Goal: Task Accomplishment & Management: Use online tool/utility

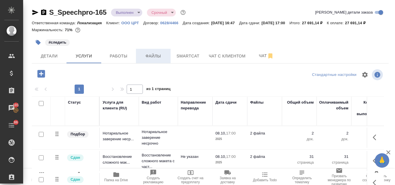
click at [163, 60] on span "Файлы" at bounding box center [153, 56] width 28 height 7
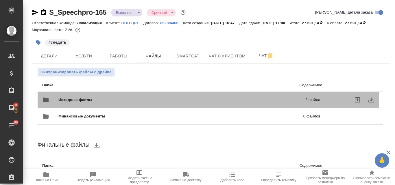
click at [120, 103] on span "Исходные файлы" at bounding box center [128, 100] width 140 height 6
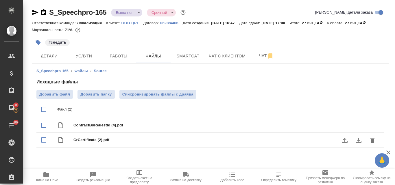
click at [355, 144] on icon "download" at bounding box center [358, 140] width 7 height 7
click at [355, 129] on icon "download" at bounding box center [358, 125] width 7 height 7
click at [47, 175] on icon "button" at bounding box center [46, 174] width 6 height 5
drag, startPoint x: 35, startPoint y: 11, endPoint x: 39, endPoint y: 12, distance: 4.0
click at [36, 11] on icon "button" at bounding box center [35, 12] width 7 height 7
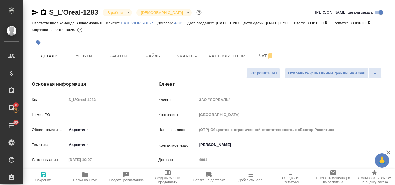
select select "RU"
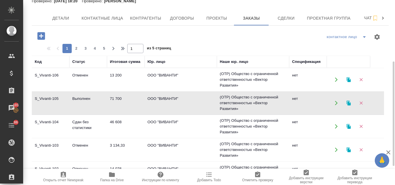
scroll to position [58, 0]
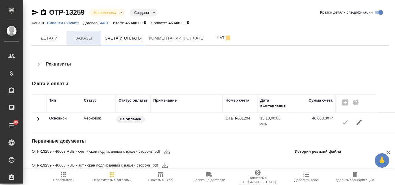
click at [79, 37] on span "Заказы" at bounding box center [84, 38] width 28 height 7
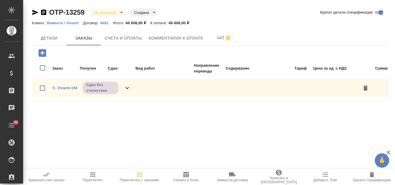
click at [41, 87] on input "checkbox" at bounding box center [42, 88] width 12 height 12
checkbox input "true"
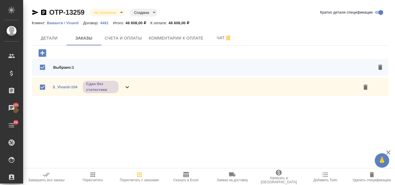
click at [369, 88] on button "button" at bounding box center [365, 87] width 14 height 14
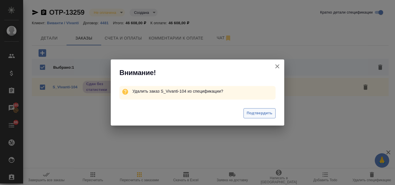
click at [251, 114] on span "Подтвердить" at bounding box center [259, 113] width 26 height 7
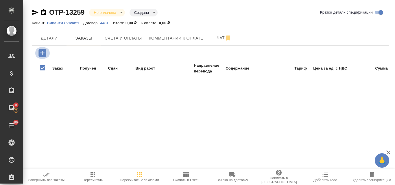
click at [42, 53] on icon "button" at bounding box center [42, 53] width 10 height 10
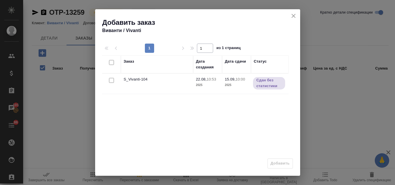
click at [291, 13] on button "close" at bounding box center [293, 16] width 9 height 9
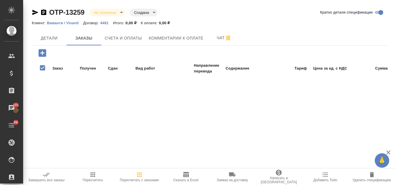
click at [44, 54] on icon "button" at bounding box center [42, 53] width 8 height 8
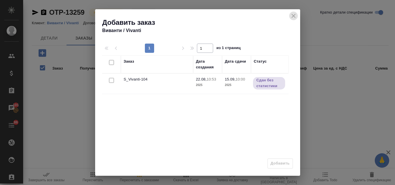
click at [297, 17] on icon "close" at bounding box center [293, 15] width 7 height 7
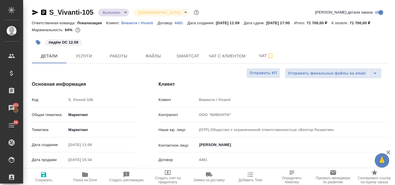
select select "RU"
click at [126, 13] on body "🙏 .cls-1 fill:#fff; AWATERA Valyaeva Anna Клиенты Спецификации Заказы 101 Чаты …" at bounding box center [197, 92] width 395 height 185
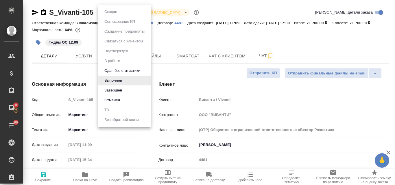
click at [193, 41] on div at bounding box center [197, 92] width 395 height 185
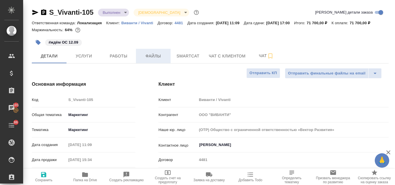
click at [155, 60] on span "Файлы" at bounding box center [153, 56] width 28 height 7
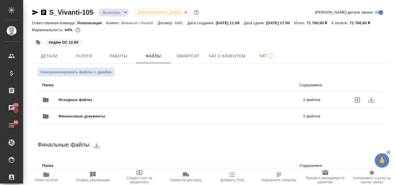
click at [103, 103] on span "Исходные файлы" at bounding box center [127, 100] width 139 height 6
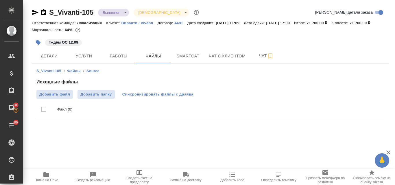
click at [137, 97] on span "Синхронизировать файлы с драйва" at bounding box center [157, 95] width 71 height 6
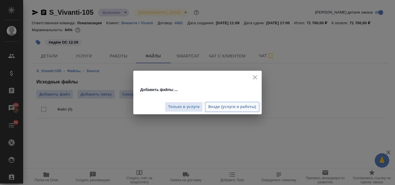
click at [226, 109] on span "Везде (услуги и работы)" at bounding box center [232, 107] width 48 height 7
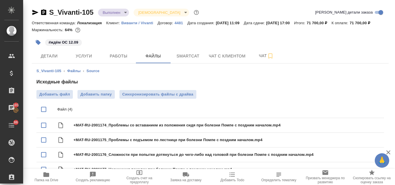
click at [124, 12] on body "🙏 .cls-1 fill:#fff; AWATERA Valyaeva Anna Клиенты Спецификации Заказы 101 Чаты …" at bounding box center [197, 92] width 395 height 185
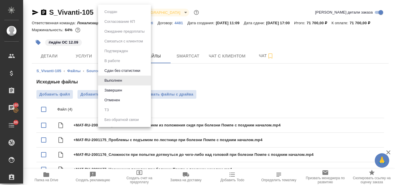
click at [124, 93] on li "Завершен" at bounding box center [124, 90] width 53 height 10
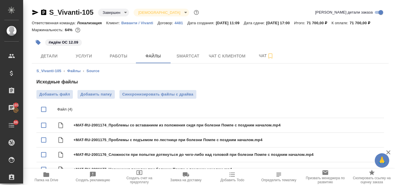
click at [36, 12] on icon "button" at bounding box center [35, 12] width 7 height 7
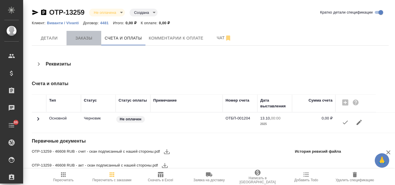
click at [72, 40] on span "Заказы" at bounding box center [84, 38] width 28 height 7
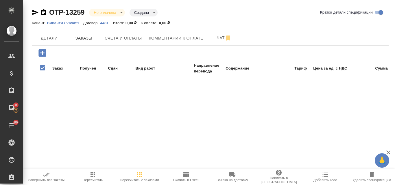
click at [43, 68] on input "checkbox" at bounding box center [42, 68] width 12 height 18
checkbox input "true"
click at [42, 52] on icon "button" at bounding box center [42, 53] width 10 height 10
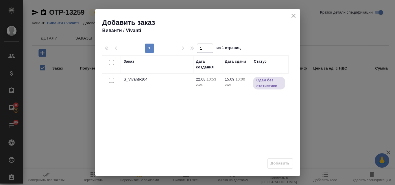
click at [135, 101] on div "Заказ Дата создания Дата сдачи Статус S_Vivanti-104 22.08, 10:53 2025 15.09, 10…" at bounding box center [195, 141] width 186 height 173
click at [291, 15] on button "close" at bounding box center [293, 16] width 9 height 9
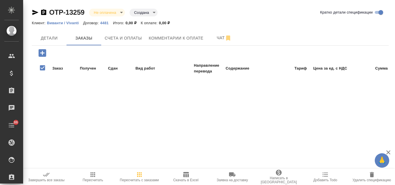
click at [45, 54] on icon "button" at bounding box center [42, 53] width 8 height 8
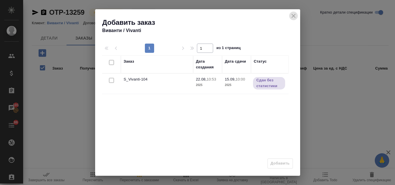
click at [295, 18] on icon "close" at bounding box center [293, 15] width 7 height 7
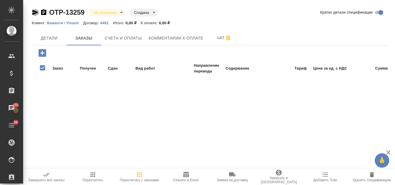
click at [34, 13] on icon "button" at bounding box center [35, 12] width 7 height 7
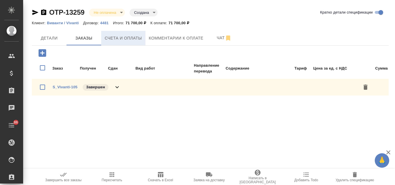
click at [142, 40] on button "Счета и оплаты" at bounding box center [123, 38] width 44 height 14
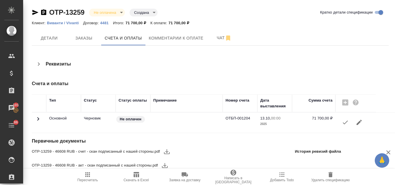
click at [343, 124] on icon "button" at bounding box center [344, 123] width 5 height 4
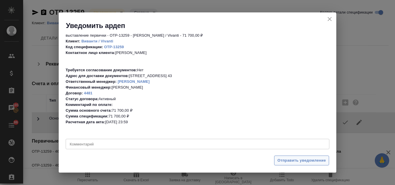
click at [280, 162] on span "Отправить уведомление" at bounding box center [301, 160] width 49 height 7
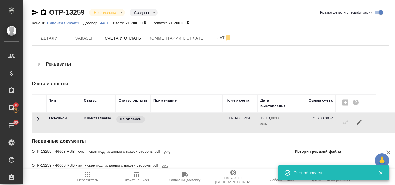
click at [136, 176] on icon "button" at bounding box center [135, 174] width 5 height 5
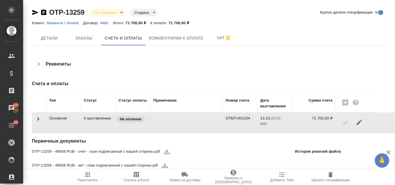
scroll to position [2, 0]
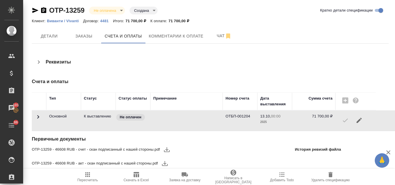
click at [166, 148] on icon "button" at bounding box center [166, 149] width 7 height 7
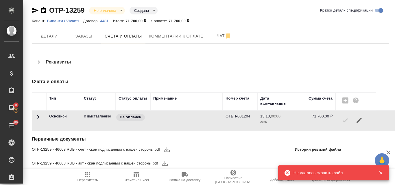
scroll to position [0, 0]
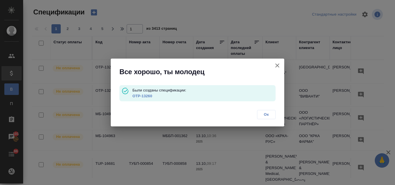
click at [281, 65] on button "button" at bounding box center [277, 66] width 14 height 14
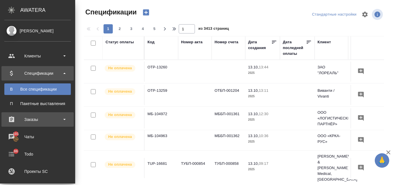
click at [26, 116] on div "Заказы" at bounding box center [37, 119] width 66 height 9
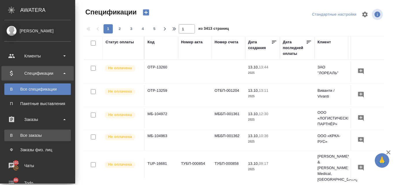
click at [48, 140] on link "В Все заказы" at bounding box center [37, 136] width 66 height 12
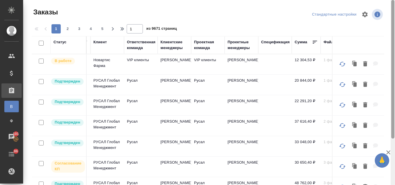
drag, startPoint x: 393, startPoint y: 101, endPoint x: 394, endPoint y: -25, distance: 126.5
click at [394, 0] on html "🙏 .cls-1 fill:#fff; AWATERA Valyaeva Anna Клиенты Спецификации Заказы В Все зак…" at bounding box center [197, 92] width 395 height 185
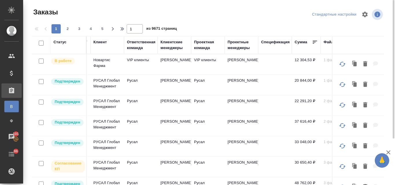
drag, startPoint x: 172, startPoint y: 44, endPoint x: 169, endPoint y: 49, distance: 5.5
click at [173, 45] on div "Клиентские менеджеры" at bounding box center [174, 45] width 28 height 12
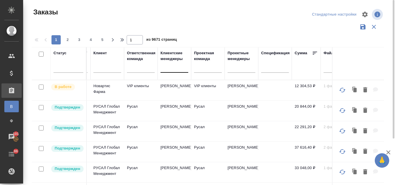
click at [168, 70] on div at bounding box center [174, 67] width 28 height 8
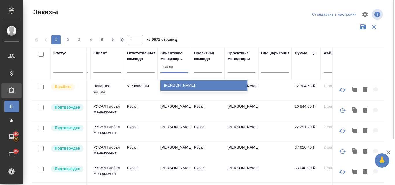
type input "валяева"
drag, startPoint x: 173, startPoint y: 84, endPoint x: 77, endPoint y: 67, distance: 97.4
click at [173, 84] on div "[PERSON_NAME]" at bounding box center [203, 85] width 87 height 10
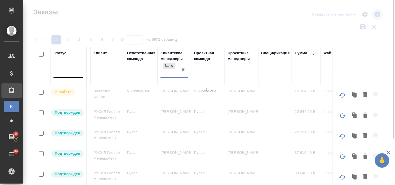
click at [61, 75] on div at bounding box center [68, 72] width 30 height 8
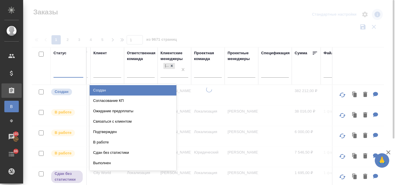
click at [99, 90] on div "Создан" at bounding box center [133, 90] width 87 height 10
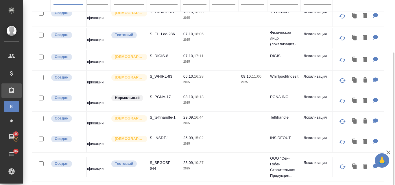
scroll to position [10, 0]
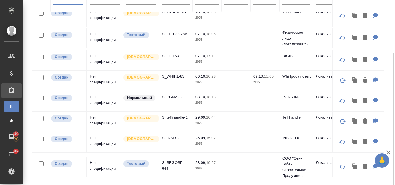
click at [103, 162] on td "Нет спецификации" at bounding box center [105, 167] width 36 height 20
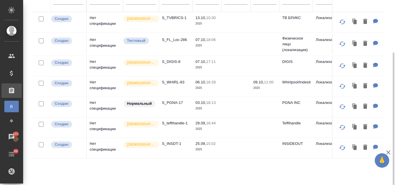
scroll to position [0, 0]
click at [164, 82] on p "S_WHIRL-83" at bounding box center [176, 82] width 28 height 6
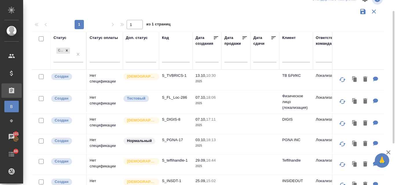
scroll to position [44, 0]
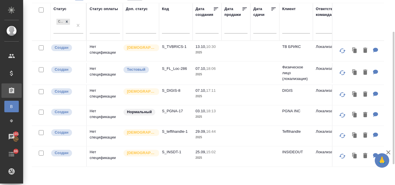
click at [181, 114] on td "S_PGNA-17" at bounding box center [176, 115] width 34 height 20
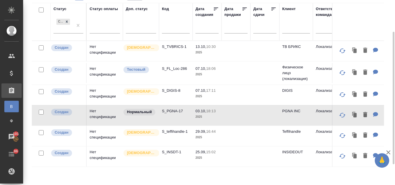
click at [181, 114] on td "S_PGNA-17" at bounding box center [176, 115] width 34 height 20
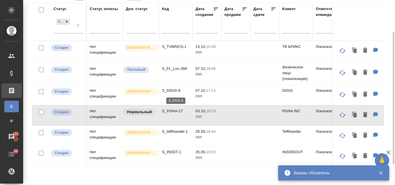
click at [168, 92] on p "S_DIGIS-8" at bounding box center [176, 91] width 28 height 6
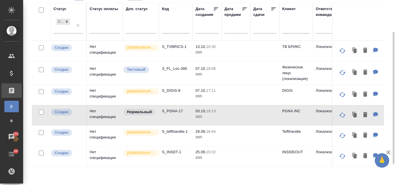
scroll to position [0, 0]
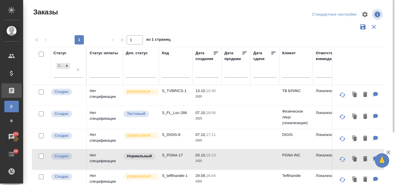
click at [156, 94] on td "[DEMOGRAPHIC_DATA]" at bounding box center [141, 95] width 36 height 20
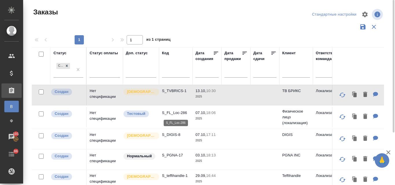
click at [185, 114] on p "S_FL_Loc-286" at bounding box center [176, 113] width 28 height 6
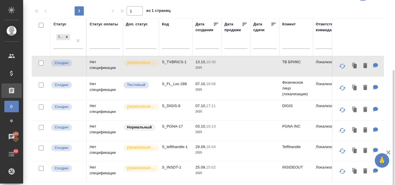
scroll to position [73, 0]
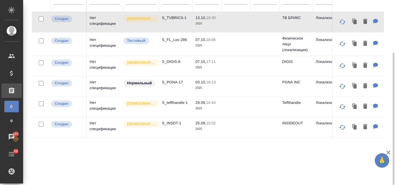
click at [210, 104] on p "16:44" at bounding box center [211, 103] width 10 height 4
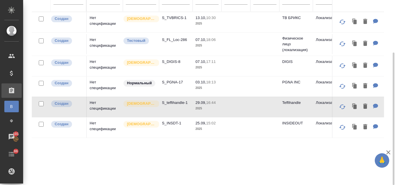
click at [210, 104] on p "16:44" at bounding box center [211, 103] width 10 height 4
click at [162, 64] on p "S_DIGIS-8" at bounding box center [176, 62] width 28 height 6
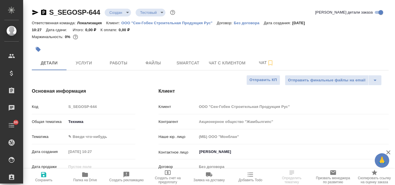
select select "RU"
click at [126, 14] on body "🙏 .cls-1 fill:#fff; AWATERA Valyaeva Anna Клиенты Спецификации Заказы Чаты 86 T…" at bounding box center [197, 92] width 395 height 185
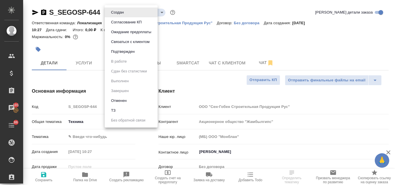
click at [133, 104] on li "Отменен" at bounding box center [131, 101] width 53 height 10
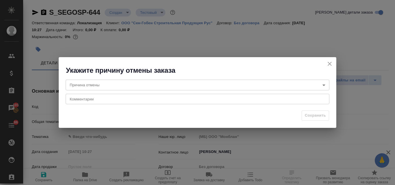
click at [116, 83] on body "🙏 .cls-1 fill:#fff; AWATERA Valyaeva Anna Клиенты Спецификации Заказы 101 Чаты …" at bounding box center [197, 92] width 395 height 185
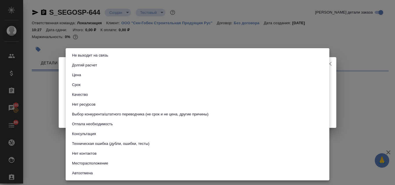
select select "RU"
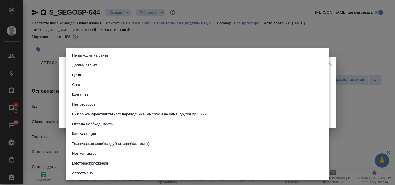
type textarea "x"
click at [139, 116] on button "Выбор конкурента/штатного переводчика (не срок и не цена, другие причины)" at bounding box center [140, 114] width 140 height 6
type input "choiceOfStaffOrCompetitor"
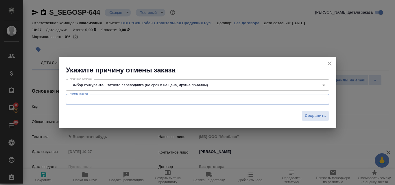
click at [102, 101] on textarea at bounding box center [197, 99] width 255 height 4
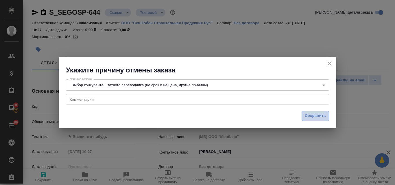
click at [311, 115] on span "Сохранить" at bounding box center [314, 116] width 21 height 7
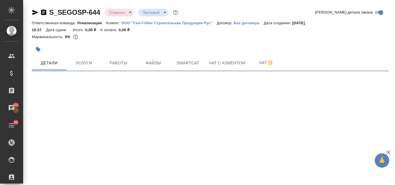
select select "RU"
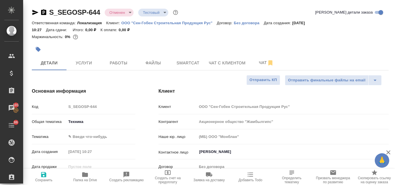
type textarea "x"
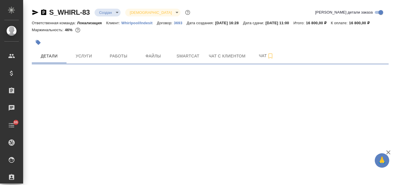
select select "RU"
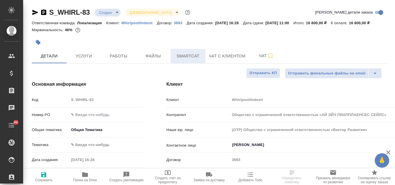
type input "Общество с ограниченной ответственностью «АЙ ЭЙЧ ПИАППЛАЕНСЕС СЕЙЛС»"
type textarea "x"
type input "Общество с ограниченной ответственностью «АЙ ЭЙЧ ПИАППЛАЕНСЕС СЕЙЛС»"
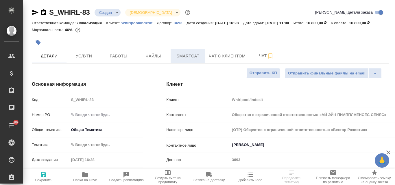
type textarea "x"
click at [118, 13] on body "🙏 .cls-1 fill:#fff; AWATERA Valyaeva [PERSON_NAME] Спецификации Заказы 101 Чаты…" at bounding box center [197, 92] width 395 height 185
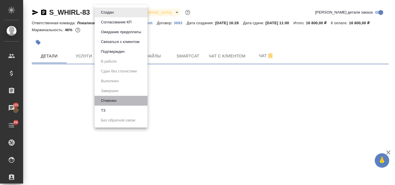
click at [122, 99] on li "Отменен" at bounding box center [120, 101] width 53 height 10
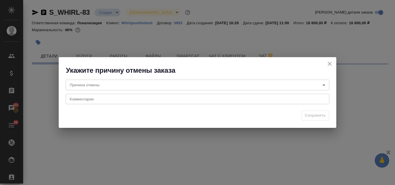
select select "RU"
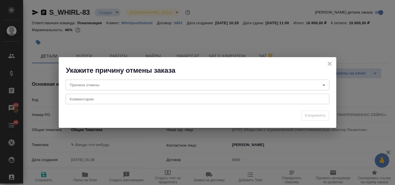
type textarea "x"
click at [104, 84] on body "🙏 .cls-1 fill:#fff; AWATERA Valyaeva [PERSON_NAME] Спецификации Заказы 101 Чаты…" at bounding box center [197, 92] width 395 height 185
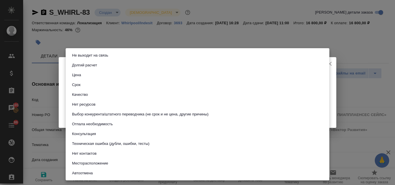
click at [96, 127] on button "Отпала необходимость" at bounding box center [92, 124] width 44 height 6
type input "noNeed"
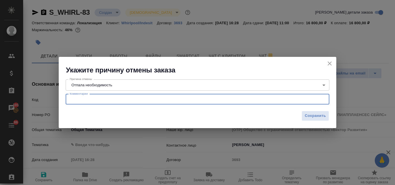
click at [81, 101] on textarea at bounding box center [197, 99] width 255 height 4
type textarea "отменилась встреча на которую требовался переводчик"
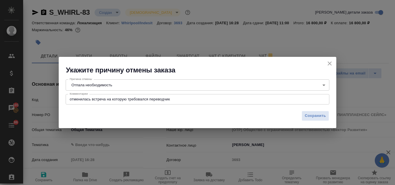
click at [329, 116] on div "Сохранить" at bounding box center [197, 118] width 277 height 20
click at [324, 118] on span "Сохранить" at bounding box center [314, 116] width 21 height 7
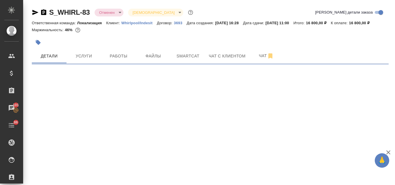
select select "RU"
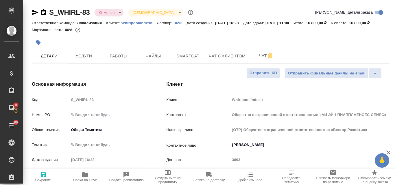
type textarea "x"
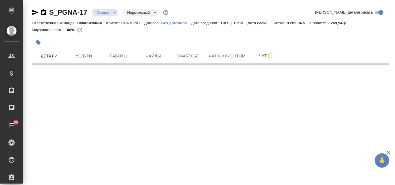
select select "RU"
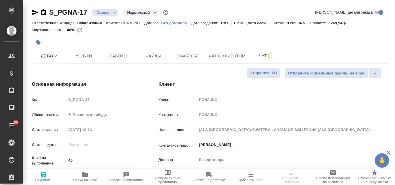
type textarea "x"
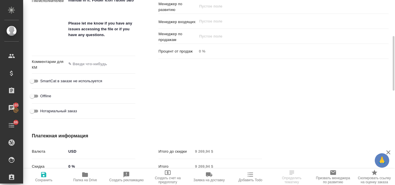
scroll to position [318, 0]
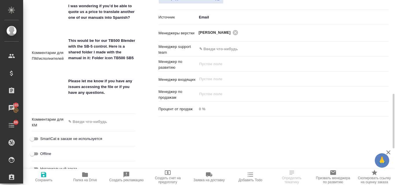
type textarea "x"
click at [88, 122] on textarea at bounding box center [100, 122] width 69 height 10
type textarea "1"
type textarea "x"
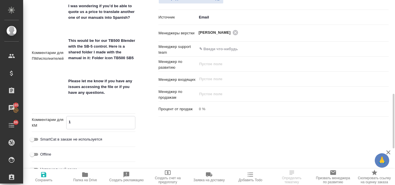
type textarea "x"
type textarea "13"
type textarea "x"
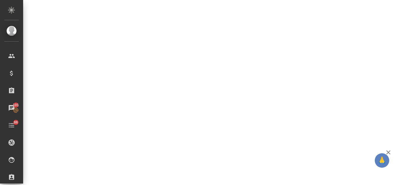
select select "RU"
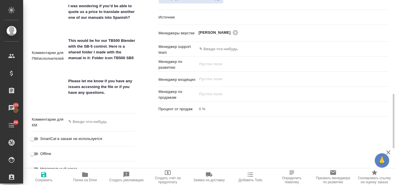
type textarea "x"
click at [113, 122] on textarea at bounding box center [100, 122] width 69 height 10
type textarea "x"
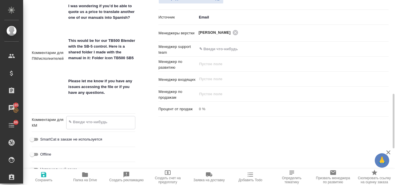
type textarea "x"
type textarea "1"
type textarea "x"
type textarea "13"
type textarea "x"
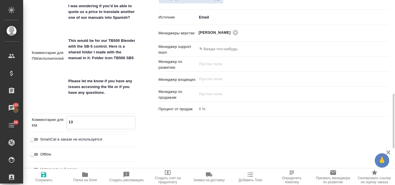
type textarea "x"
type textarea "13."
type textarea "x"
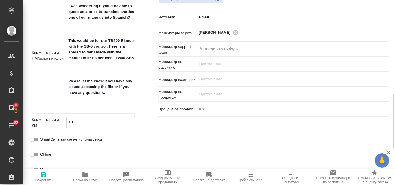
type textarea "x"
type textarea "13.1"
type textarea "x"
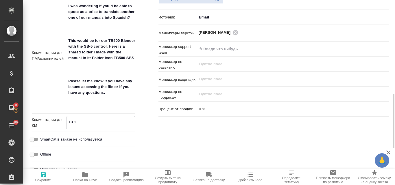
type textarea "13.10"
type textarea "x"
type textarea "13.10"
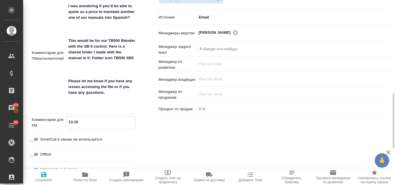
type textarea "x"
type textarea "13.10 Н"
type textarea "x"
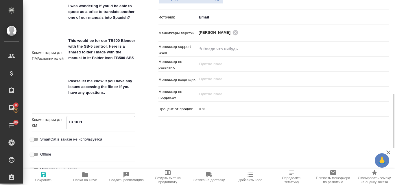
type textarea "x"
type textarea "13.10 На"
type textarea "x"
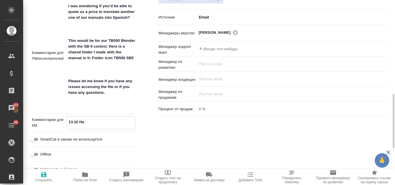
type textarea "x"
type textarea "13.10 Нап"
type textarea "x"
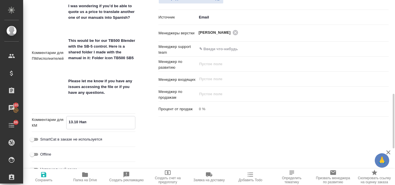
type textarea "13.10 Напи"
type textarea "x"
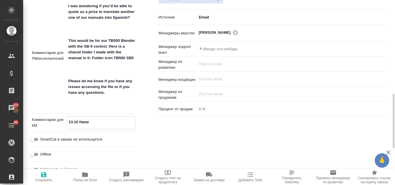
type textarea "x"
type textarea "13.10 Напис"
type textarea "x"
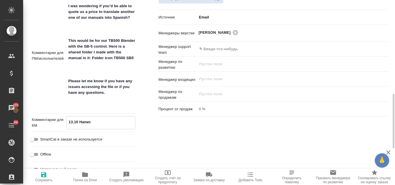
type textarea "13.10 Написа"
type textarea "x"
type textarea "13.10 Написат"
type textarea "x"
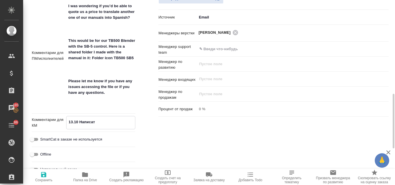
type textarea "x"
type textarea "13.10 Написать"
type textarea "x"
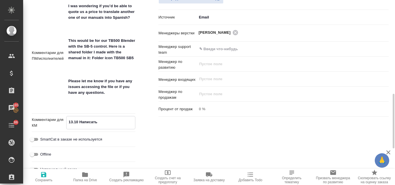
type textarea "13.10 Написать"
type textarea "x"
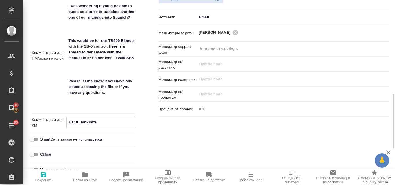
type textarea "x"
type textarea "13.10 Написать к"
type textarea "x"
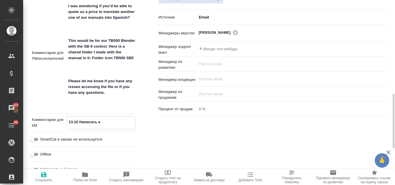
type textarea "13.10 Написать кл"
type textarea "x"
type textarea "13.10 Написать кли"
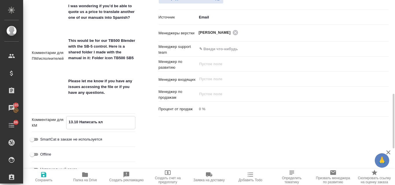
type textarea "x"
type textarea "13.10 Написать клие"
type textarea "x"
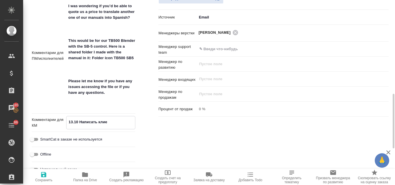
type textarea "13.10 Написать клиен"
type textarea "x"
type textarea "13.10 Написать клиент"
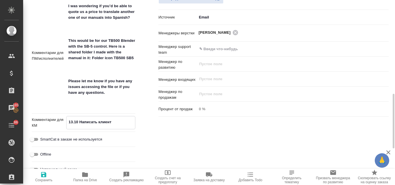
type textarea "x"
type textarea "13.10 Написать клиенту"
type textarea "x"
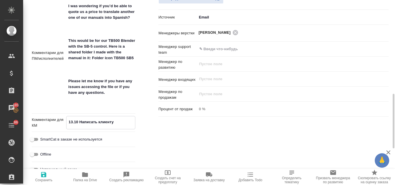
type textarea "x"
type textarea "13.10 Написать клиенту н"
type textarea "x"
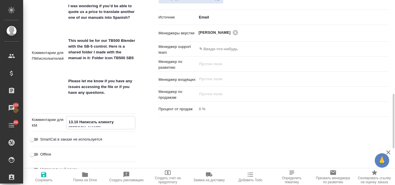
type textarea "x"
type textarea "13.10 Написать клиенту на"
type textarea "x"
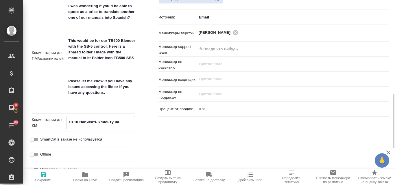
type textarea "x"
type textarea "13.10 Написать клиенту нап"
type textarea "x"
type textarea "13.10 Написать клиенту напо"
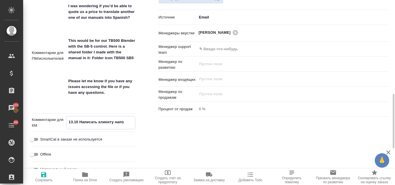
type textarea "x"
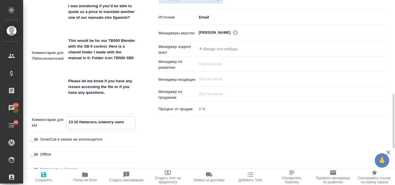
type textarea "13.10 Написать клиенту напом"
type textarea "x"
type textarea "13.10 Написать клиенту напоми"
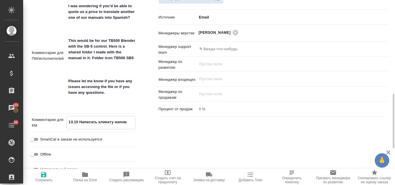
type textarea "x"
type textarea "13.10 Написать клиенту напомин"
type textarea "x"
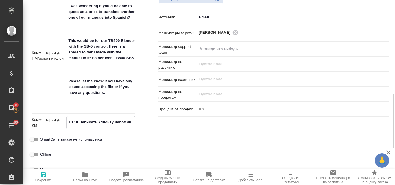
type textarea "x"
type textarea "13.10 Написать клиенту напомина"
type textarea "x"
type textarea "13.10 Написать клиенту напоминан"
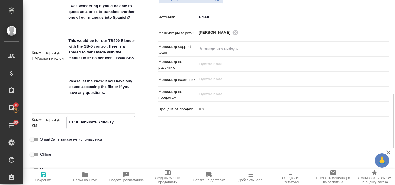
type textarea "x"
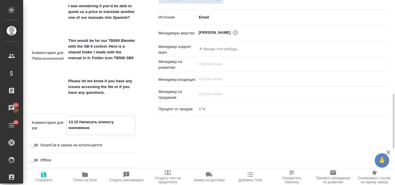
type textarea "13.10 Написать клиенту напоминани"
type textarea "x"
type textarea "13.10 Написать клиенту напоминание"
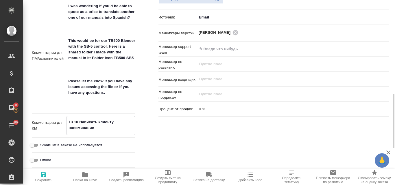
type textarea "x"
type textarea "13.10 Написать клиенту напоминание"
type textarea "x"
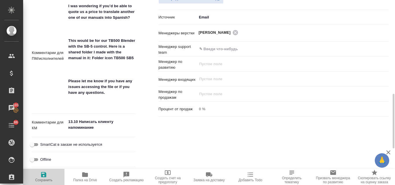
click at [40, 178] on span "Сохранить" at bounding box center [44, 176] width 34 height 11
type textarea "x"
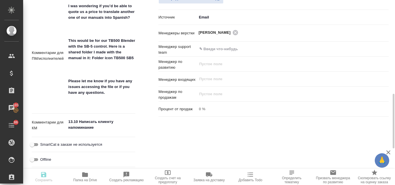
type textarea "x"
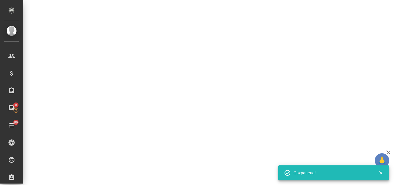
select select "RU"
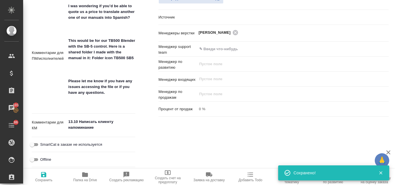
type textarea "x"
click at [79, 123] on textarea "13.10 Написать клиенту напоминание" at bounding box center [100, 125] width 69 height 16
type textarea "13.10 вНаписать клиенту напоминание"
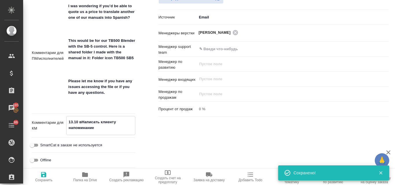
type textarea "x"
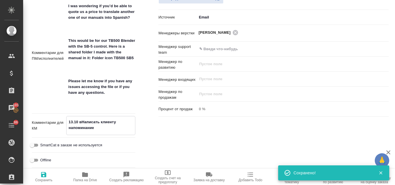
type textarea "13.10 в Написать клиенту напоминание"
type textarea "x"
type textarea "13.10 в 1Написать клиенту напоминание"
type textarea "x"
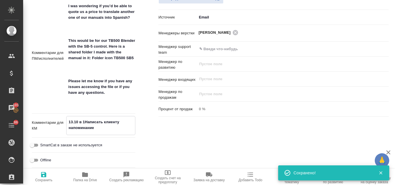
type textarea "x"
type textarea "13.10 в 17Написать клиенту напоминание"
type textarea "x"
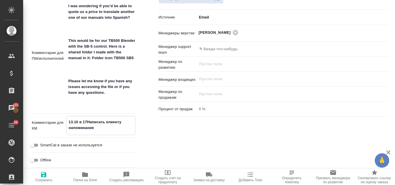
type textarea "13.10 в 17:Написать клиенту напоминание"
type textarea "x"
type textarea "13.10 в 17:0Написать клиенту напоминание"
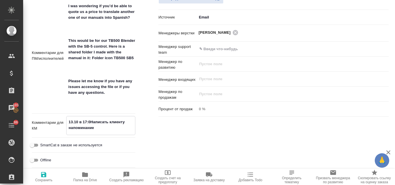
type textarea "x"
type textarea "13.10 в 17:00Написать клиенту напоминание"
type textarea "x"
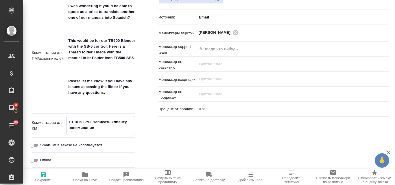
type textarea "x"
type textarea "13.10 в 17:00 Написать клиенту напоминание"
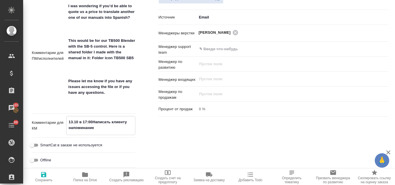
type textarea "x"
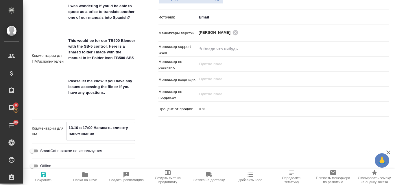
type textarea "x"
click at [42, 176] on icon "button" at bounding box center [43, 174] width 5 height 5
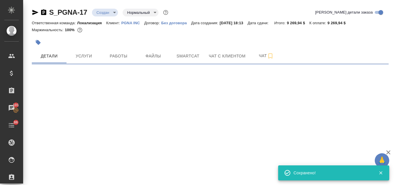
scroll to position [0, 0]
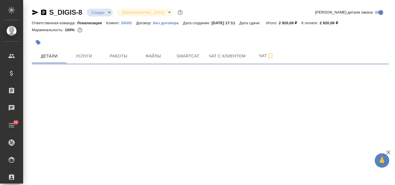
select select "RU"
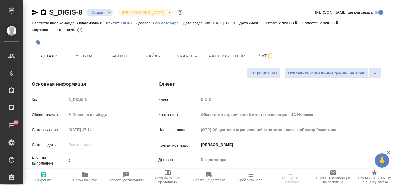
type input "Общество с ограниченной ответственностью «ЦС Импэкс»"
type textarea "x"
type input "Общество с ограниченной ответственностью «ЦС Импэкс»"
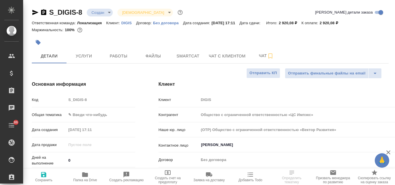
type textarea "x"
click at [163, 60] on button "Файлы" at bounding box center [153, 56] width 35 height 14
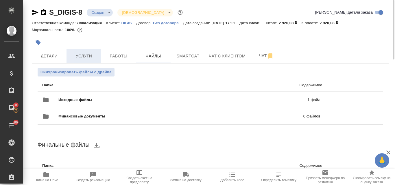
click at [81, 56] on span "Услуги" at bounding box center [84, 56] width 28 height 7
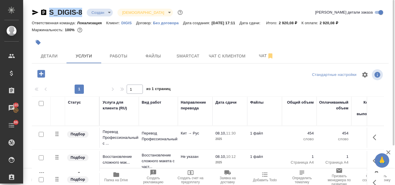
drag, startPoint x: 85, startPoint y: 10, endPoint x: 49, endPoint y: 13, distance: 36.5
click at [49, 13] on div "S_DIGIS-8 Создан new Святая троица holyTrinity" at bounding box center [108, 12] width 152 height 9
copy link "S_DIGIS-8"
click at [47, 54] on span "Детали" at bounding box center [49, 56] width 28 height 7
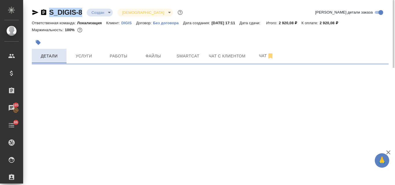
select select "RU"
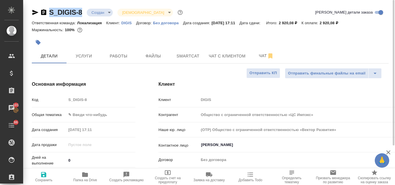
type textarea "x"
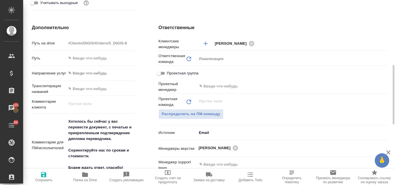
scroll to position [260, 0]
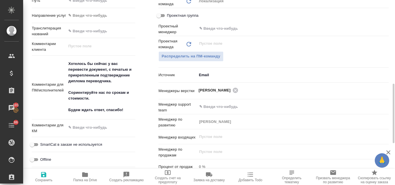
type textarea "x"
click at [84, 128] on textarea at bounding box center [100, 128] width 68 height 10
type textarea "1"
type input "Общество с ограниченной ответственностью «ЦС Импэкс»"
type textarea "x"
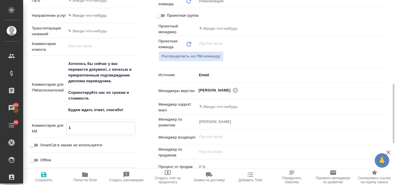
type textarea "x"
type textarea "13"
type input "Общество с ограниченной ответственностью «ЦС Импэкс»"
type textarea "x"
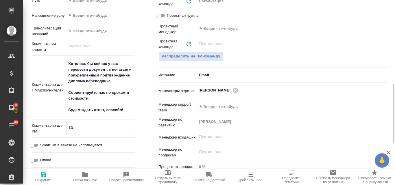
type textarea "x"
type textarea "13."
type input "Общество с ограниченной ответственностью «ЦС Импэкс»"
type textarea "x"
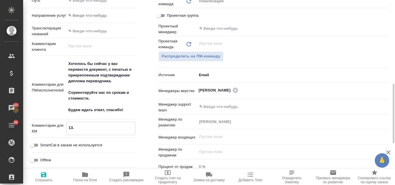
type textarea "x"
type textarea "13.1"
type input "Общество с ограниченной ответственностью «ЦС Импэкс»"
type textarea "x"
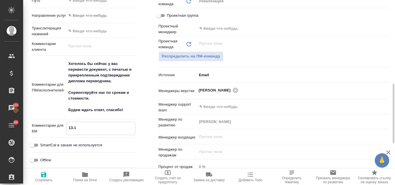
type textarea "x"
type textarea "13.10"
type input "Общество с ограниченной ответственностью «ЦС Импэкс»"
type textarea "x"
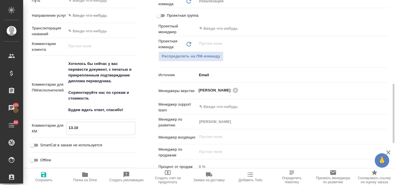
type textarea "x"
type textarea "13.10"
type input "Общество с ограниченной ответственностью «ЦС Импэкс»"
type textarea "x"
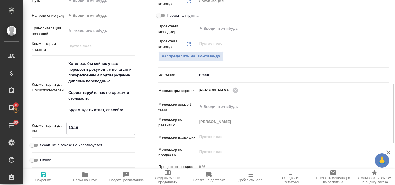
type textarea "x"
type textarea "13.10 в"
type input "Общество с ограниченной ответственностью «ЦС Импэкс»"
type textarea "x"
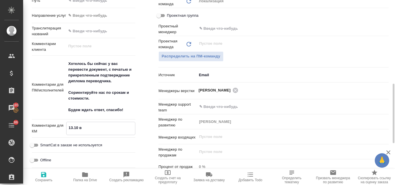
type textarea "x"
type textarea "13.10 в"
type input "Общество с ограниченной ответственностью «ЦС Импэкс»"
type textarea "x"
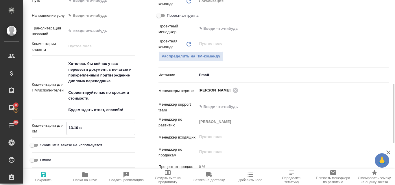
type textarea "x"
type textarea "13.10 в 1"
type input "Общество с ограниченной ответственностью «ЦС Импэкс»"
type textarea "x"
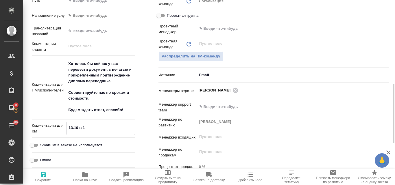
type textarea "x"
type textarea "13.10 в 16"
type input "Общество с ограниченной ответственностью «ЦС Импэкс»"
type textarea "x"
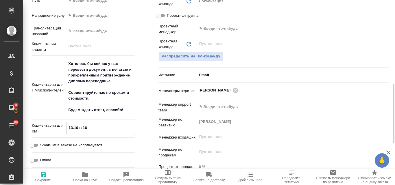
type textarea "x"
type textarea "13.10 в 16:"
type input "Общество с ограниченной ответственностью «ЦС Импэкс»"
type textarea "x"
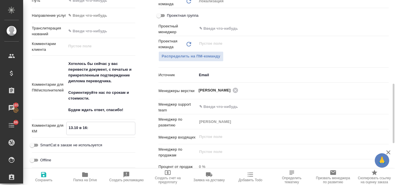
type textarea "x"
type textarea "13.10 в 16:0"
type input "Общество с ограниченной ответственностью «ЦС Импэкс»"
type textarea "x"
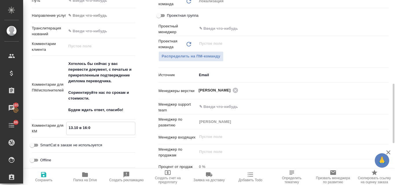
type textarea "x"
type textarea "13.10 в 16:00"
type input "Общество с ограниченной ответственностью «ЦС Импэкс»"
type textarea "x"
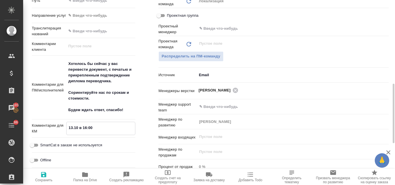
type textarea "x"
type textarea "13.10 в 16:00"
type input "Общество с ограниченной ответственностью «ЦС Импэкс»"
type textarea "x"
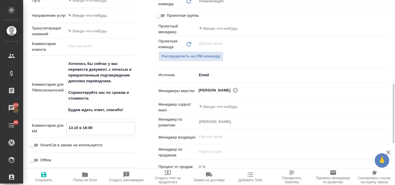
type textarea "x"
type textarea "13.10 в 16:00 н"
type input "Общество с ограниченной ответственностью «ЦС Импэкс»"
type textarea "x"
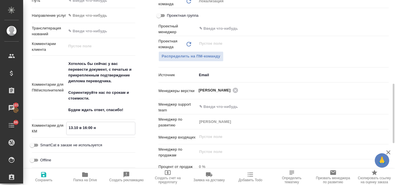
type textarea "x"
type input "Общество с ограниченной ответственностью «ЦС Импэкс»"
type textarea "x"
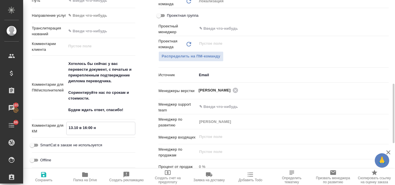
type textarea "13.10 в 16:00 на"
type textarea "x"
type textarea "13.10 в 16:00 нап"
type input "Общество с ограниченной ответственностью «ЦС Импэкс»"
type textarea "x"
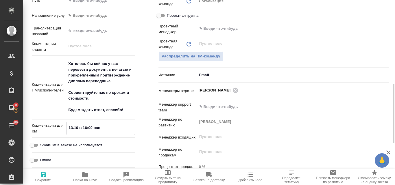
type textarea "x"
type textarea "13.10 в 16:00 напи"
type input "Общество с ограниченной ответственностью «ЦС Импэкс»"
type textarea "x"
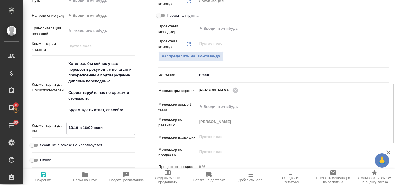
type textarea "x"
type input "Общество с ограниченной ответственностью «ЦС Импэкс»"
type textarea "x"
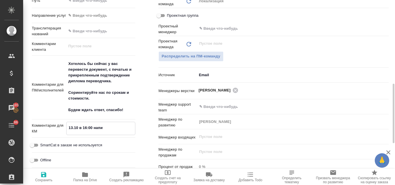
type textarea "13.10 в 16:00 напис"
type textarea "x"
type input "Общество с ограниченной ответственностью «ЦС Импэкс»"
type textarea "x"
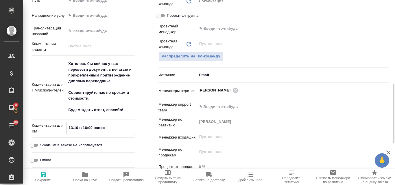
type textarea "13.10 в 16:00 написа"
type textarea "x"
type textarea "13.10 в 16:00 написал"
type input "Общество с ограниченной ответственностью «ЦС Импэкс»"
type textarea "x"
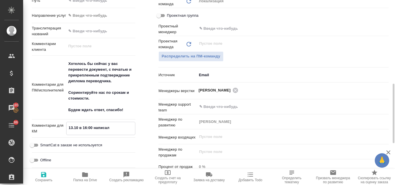
type textarea "x"
type input "Общество с ограниченной ответственностью «ЦС Импэкс»"
type textarea "x"
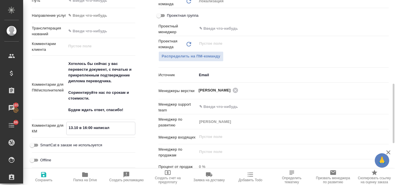
type textarea "13.10 в 16:00 написала"
type textarea "x"
type textarea "13.10 в 16:00 написала"
type input "Общество с ограниченной ответственностью «ЦС Импэкс»"
type textarea "x"
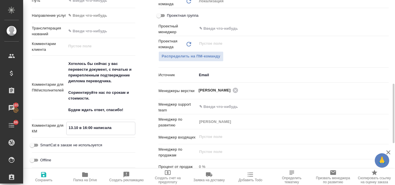
type textarea "x"
type input "Общество с ограниченной ответственностью «ЦС Импэкс»"
type textarea "x"
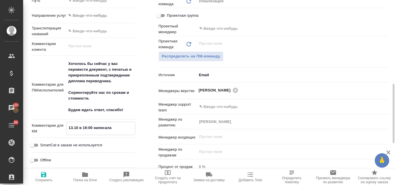
type textarea "13.10 в 16:00 написала к"
type textarea "x"
type textarea "13.10 в 16:00 написала кл"
type input "Общество с ограниченной ответственностью «ЦС Импэкс»"
type textarea "x"
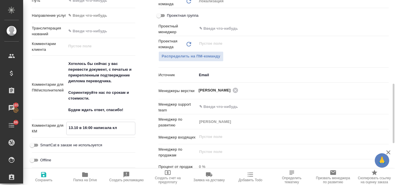
type textarea "x"
type textarea "13.10 в 16:00 написала кли"
type input "Общество с ограниченной ответственностью «ЦС Импэкс»"
type textarea "x"
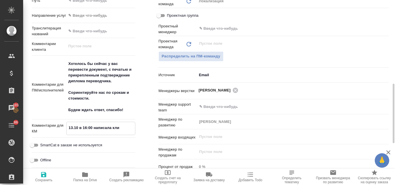
type textarea "x"
type textarea "13.10 в 16:00 написала клин"
type input "Общество с ограниченной ответственностью «ЦС Импэкс»"
type textarea "x"
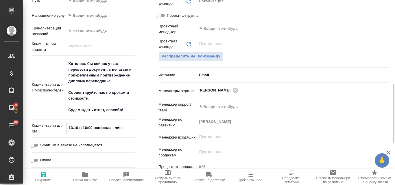
type textarea "x"
type textarea "13.10 в 16:00 написала кли"
type input "Общество с ограниченной ответственностью «ЦС Импэкс»"
type textarea "x"
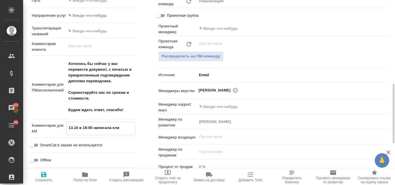
type textarea "x"
type input "Общество с ограниченной ответственностью «ЦС Импэкс»"
type textarea "x"
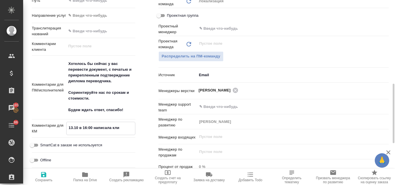
type textarea "13.10 в 16:00 написала клие"
type textarea "x"
type textarea "13.10 в 16:00 написала клиен"
type input "Общество с ограниченной ответственностью «ЦС Импэкс»"
type textarea "x"
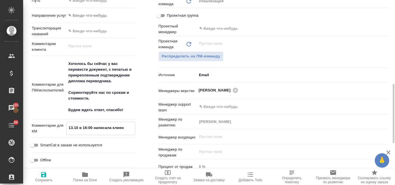
type textarea "x"
type textarea "13.10 в 16:00 написала клиент"
type input "Общество с ограниченной ответственностью «ЦС Импэкс»"
type textarea "x"
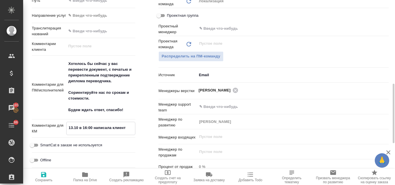
type textarea "x"
type input "Общество с ограниченной ответственностью «ЦС Импэкс»"
type textarea "x"
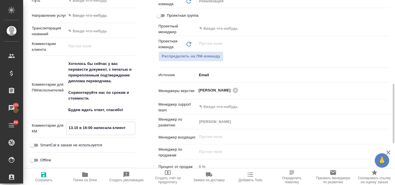
type textarea "13.10 в 16:00 написала клиенту"
type textarea "x"
type textarea "13.10 в 16:00 написала клиенту"
type input "Общество с ограниченной ответственностью «ЦС Импэкс»"
type textarea "x"
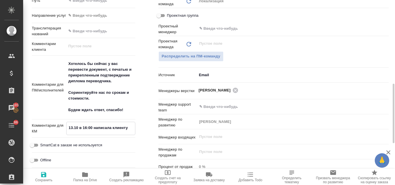
type textarea "x"
type textarea "13.10 в 16:00 написала клиенту н"
type input "Общество с ограниченной ответственностью «ЦС Импэкс»"
type textarea "x"
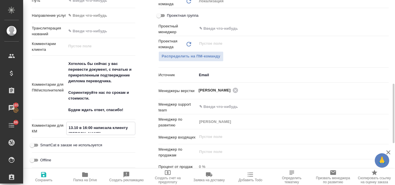
type textarea "x"
type input "Общество с ограниченной ответственностью «ЦС Импэкс»"
type textarea "x"
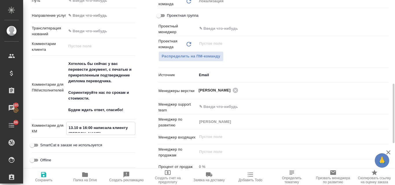
type textarea "13.10 в 16:00 написала клиенту на"
type textarea "x"
type textarea "13.10 в 16:00 написала клиенту нап"
type input "Общество с ограниченной ответственностью «ЦС Импэкс»"
type textarea "x"
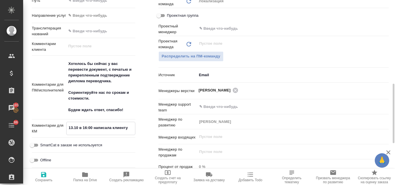
type textarea "x"
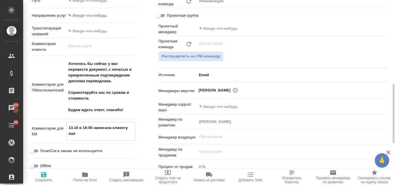
type textarea "13.10 в 16:00 написала клиенту напо"
type input "Общество с ограниченной ответственностью «ЦС Импэкс»"
type textarea "x"
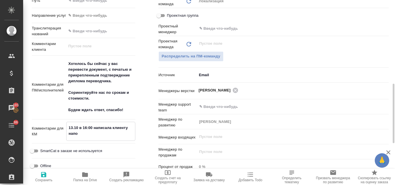
type input "Общество с ограниченной ответственностью «ЦС Импэкс»"
type textarea "x"
click at [101, 134] on textarea "13.10 в 16:00 написала клиенту напоминание о хапросе" at bounding box center [100, 131] width 68 height 16
click at [46, 176] on icon "button" at bounding box center [43, 174] width 5 height 5
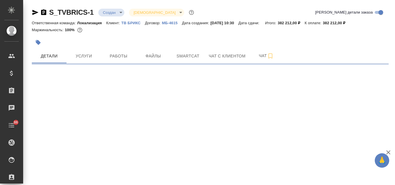
select select "RU"
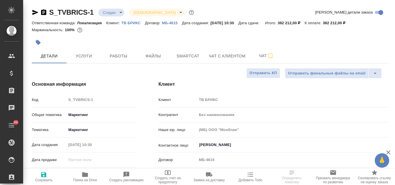
type textarea "x"
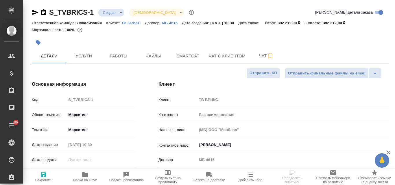
type textarea "x"
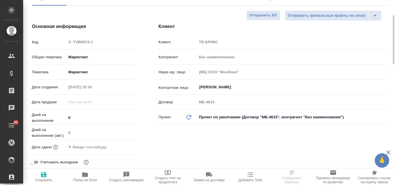
type textarea "x"
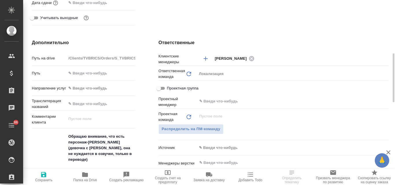
scroll to position [318, 0]
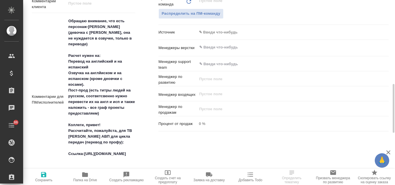
click at [229, 30] on body "🙏 .cls-1 fill:#fff; AWATERA Valyaeva [PERSON_NAME] Спецификации Заказы Чаты 86 …" at bounding box center [197, 92] width 395 height 185
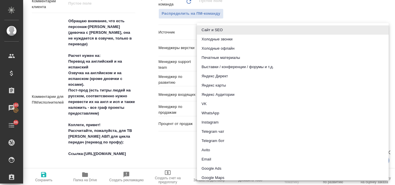
click at [207, 159] on li "Email" at bounding box center [293, 159] width 192 height 9
type textarea "x"
type input "emailAds"
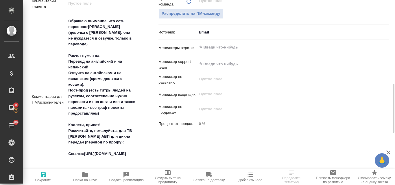
click at [47, 178] on span "Сохранить" at bounding box center [44, 176] width 34 height 11
type textarea "x"
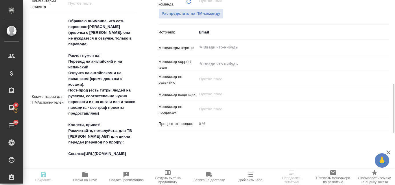
type textarea "x"
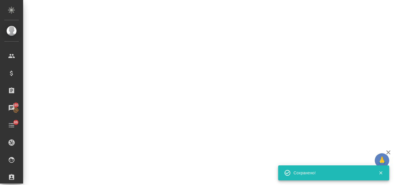
select select "RU"
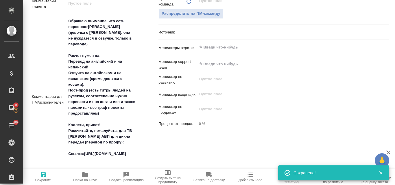
type textarea "x"
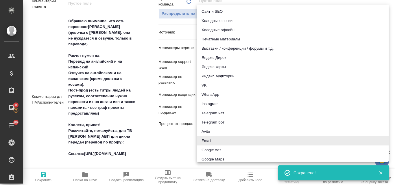
click at [212, 32] on body "🙏 .cls-1 fill:#fff; AWATERA Valyaeva [PERSON_NAME] Спецификации Заказы 101 Чаты…" at bounding box center [197, 92] width 395 height 185
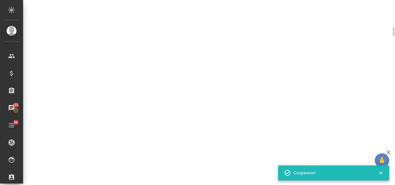
scroll to position [200, 0]
select select "RU"
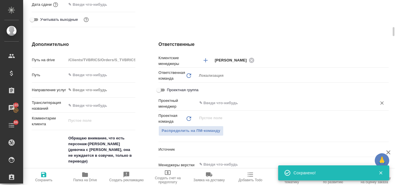
type textarea "x"
click at [214, 152] on body "🙏 .cls-1 fill:#fff; AWATERA Valyaeva [PERSON_NAME] Спецификации Заказы 101 Чаты…" at bounding box center [197, 92] width 395 height 185
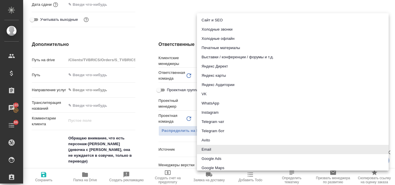
click at [161, 14] on div at bounding box center [197, 92] width 395 height 185
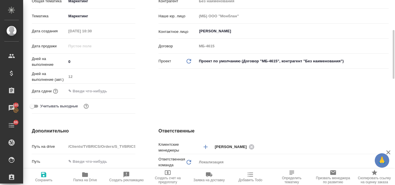
scroll to position [85, 0]
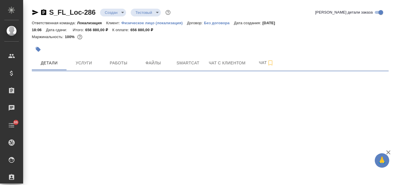
select select "RU"
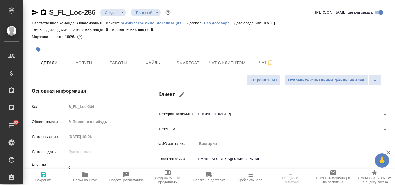
type textarea "x"
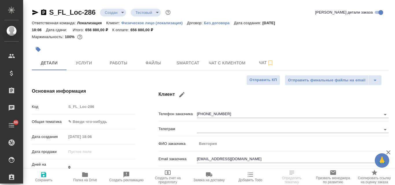
type textarea "x"
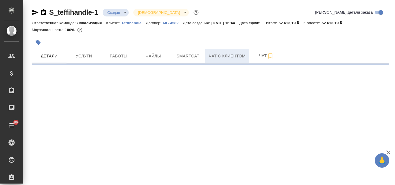
select select "RU"
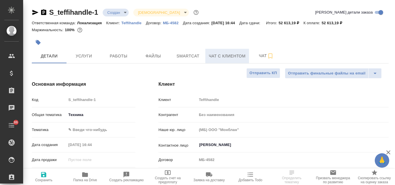
type textarea "x"
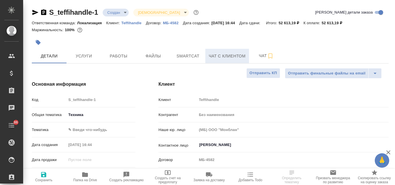
type textarea "x"
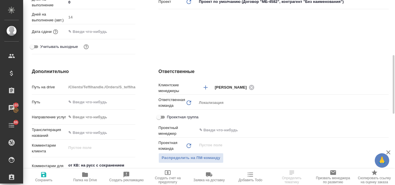
scroll to position [58, 0]
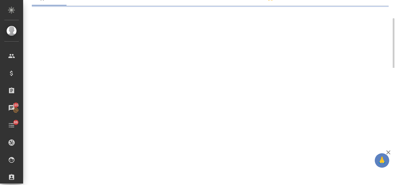
select select "RU"
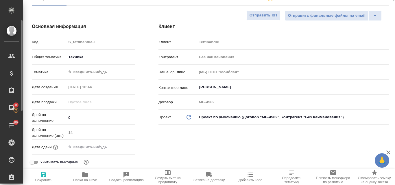
type textarea "x"
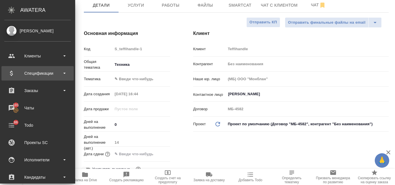
scroll to position [0, 0]
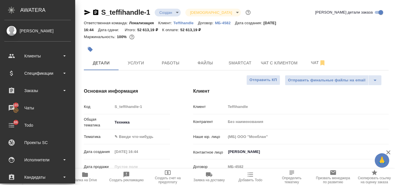
type textarea "x"
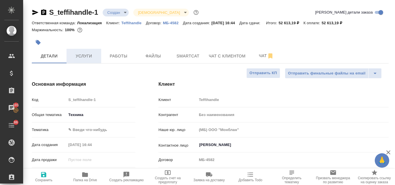
click at [90, 58] on span "Услуги" at bounding box center [84, 56] width 28 height 7
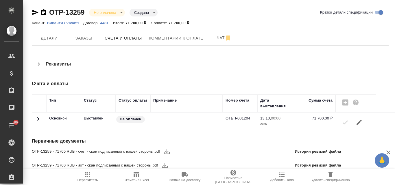
scroll to position [2, 0]
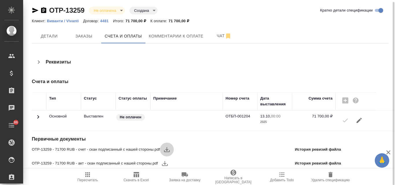
click at [168, 150] on icon "button" at bounding box center [167, 149] width 6 height 5
click at [162, 162] on icon "button" at bounding box center [164, 163] width 7 height 7
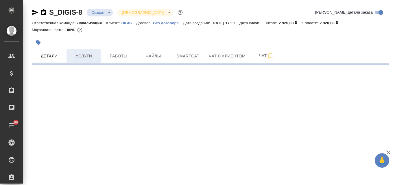
select select "RU"
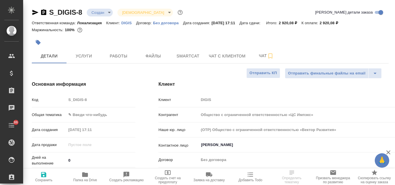
type input "Общество с ограниченной ответственностью «ЦС Импэкс»"
type textarea "x"
click at [94, 57] on span "Услуги" at bounding box center [84, 56] width 28 height 7
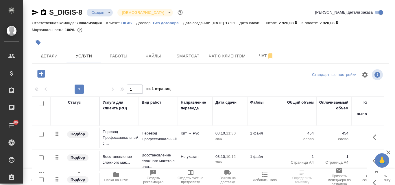
scroll to position [50, 0]
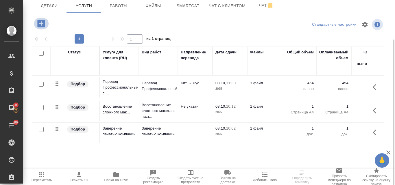
click at [42, 23] on icon "button" at bounding box center [41, 24] width 8 height 8
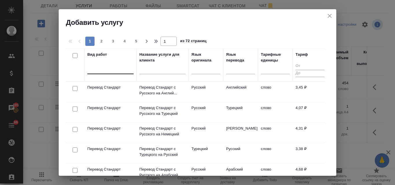
click at [101, 70] on div at bounding box center [110, 68] width 46 height 8
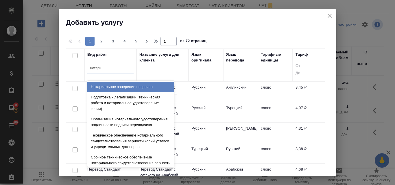
type input "нотариа"
click at [116, 87] on div "Нотариальное заверение несрочно" at bounding box center [130, 87] width 87 height 10
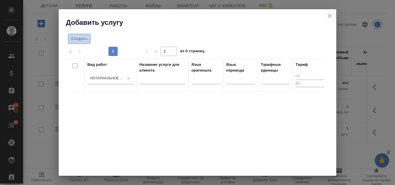
click at [82, 40] on span "Создать" at bounding box center [79, 39] width 16 height 7
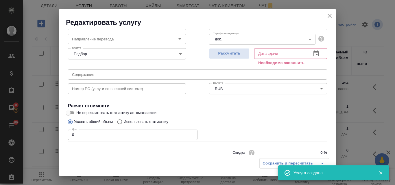
scroll to position [65, 0]
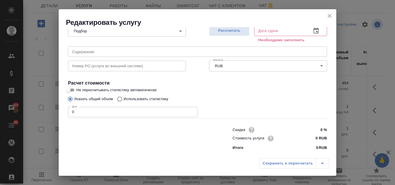
click at [330, 16] on icon "close" at bounding box center [329, 15] width 7 height 7
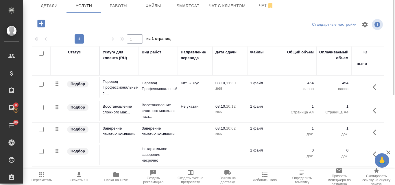
scroll to position [0, 0]
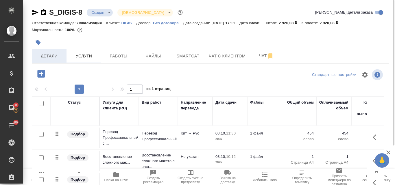
click at [51, 50] on button "Детали" at bounding box center [49, 56] width 35 height 14
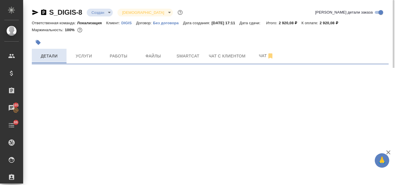
select select "RU"
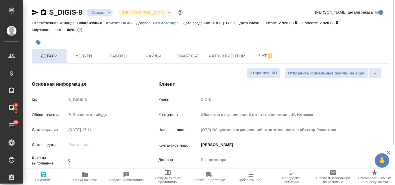
type textarea "x"
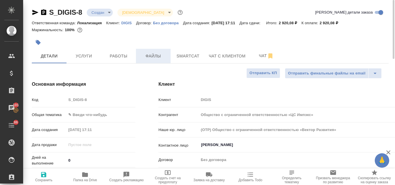
click at [153, 55] on span "Файлы" at bounding box center [153, 56] width 28 height 7
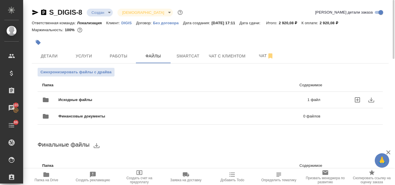
click at [91, 96] on div "Исходные файлы 1 файл" at bounding box center [181, 100] width 278 height 14
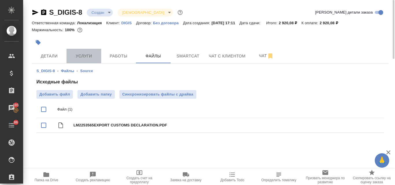
click at [92, 53] on span "Услуги" at bounding box center [84, 56] width 28 height 7
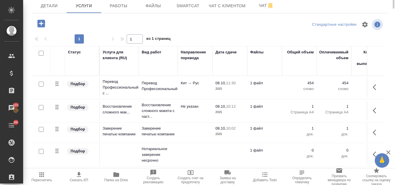
scroll to position [1, 0]
click at [43, 129] on input "checkbox" at bounding box center [41, 129] width 5 height 5
checkbox input "true"
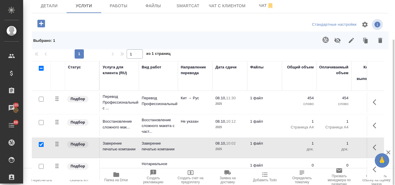
click at [336, 40] on icon "button" at bounding box center [337, 40] width 6 height 5
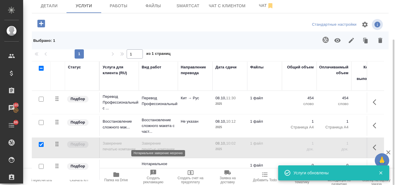
click at [159, 164] on p "Нотариальное заверение несрочно" at bounding box center [158, 169] width 33 height 17
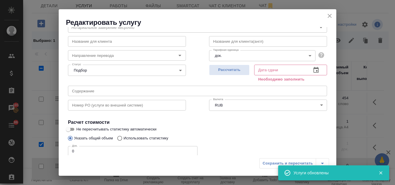
scroll to position [65, 0]
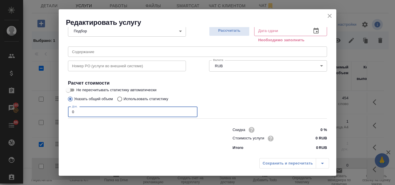
drag, startPoint x: 78, startPoint y: 112, endPoint x: 70, endPoint y: 113, distance: 8.2
click at [70, 113] on input "0" at bounding box center [132, 112] width 129 height 10
type input "1"
click at [310, 138] on input "0 RUB" at bounding box center [316, 138] width 22 height 8
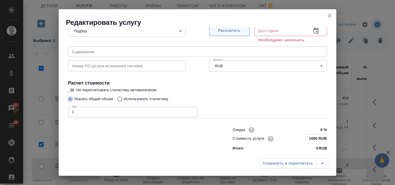
type input "1000 RUB"
click at [220, 30] on span "Рассчитать" at bounding box center [229, 30] width 34 height 7
type input "[DATE] 16:32"
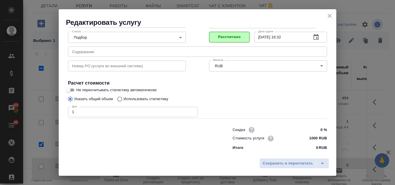
scroll to position [59, 0]
click at [278, 167] on button "Сохранить и пересчитать" at bounding box center [287, 163] width 57 height 10
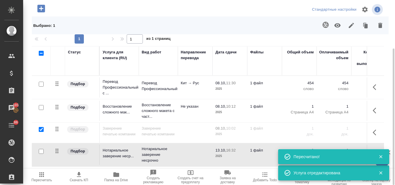
scroll to position [1, 0]
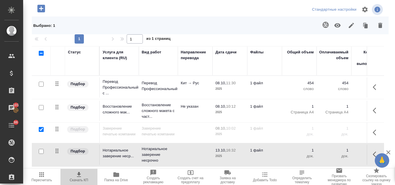
click at [79, 173] on icon "button" at bounding box center [79, 174] width 4 height 5
